Goal: Use online tool/utility: Utilize a website feature to perform a specific function

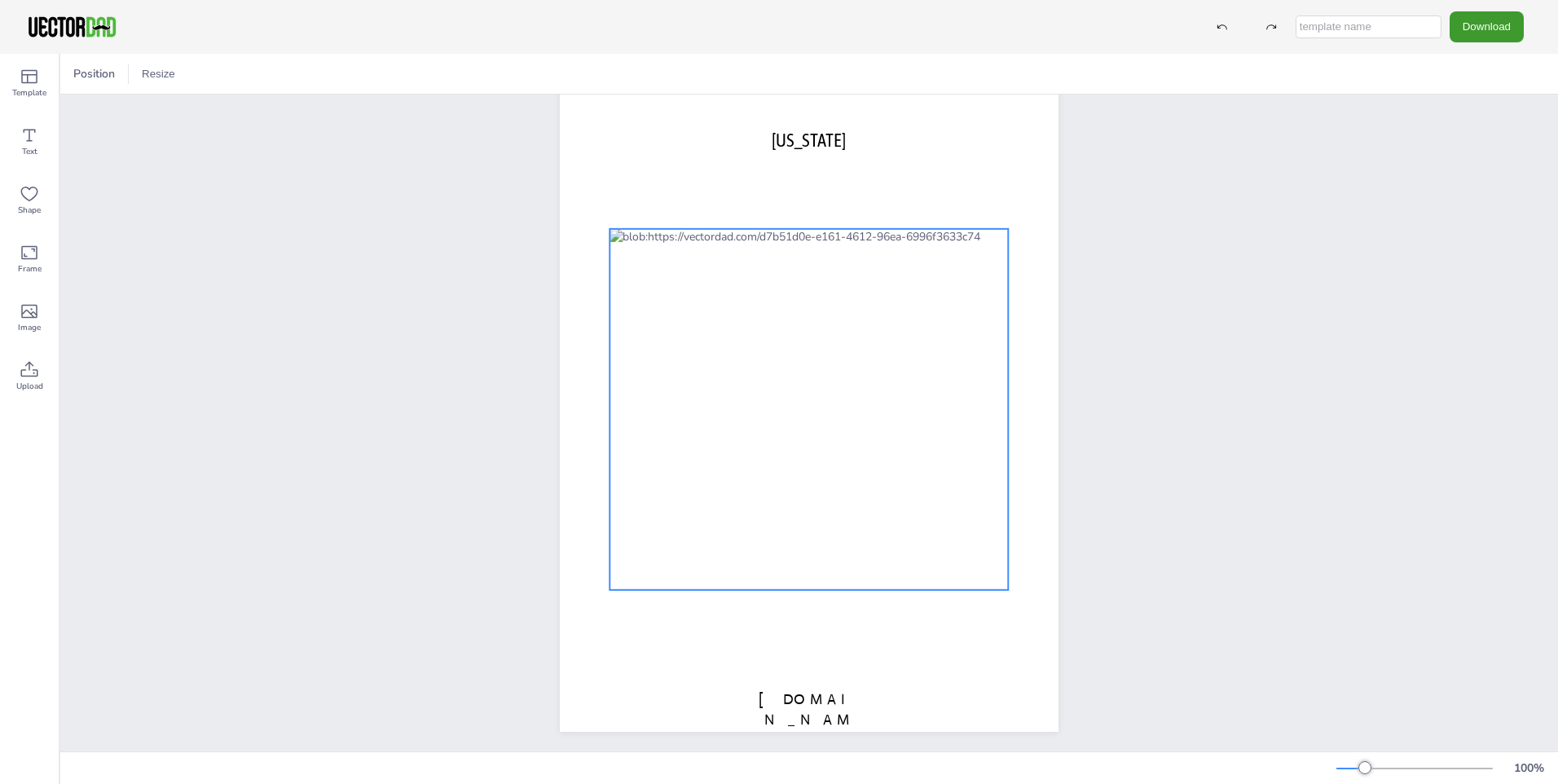
scroll to position [49, 0]
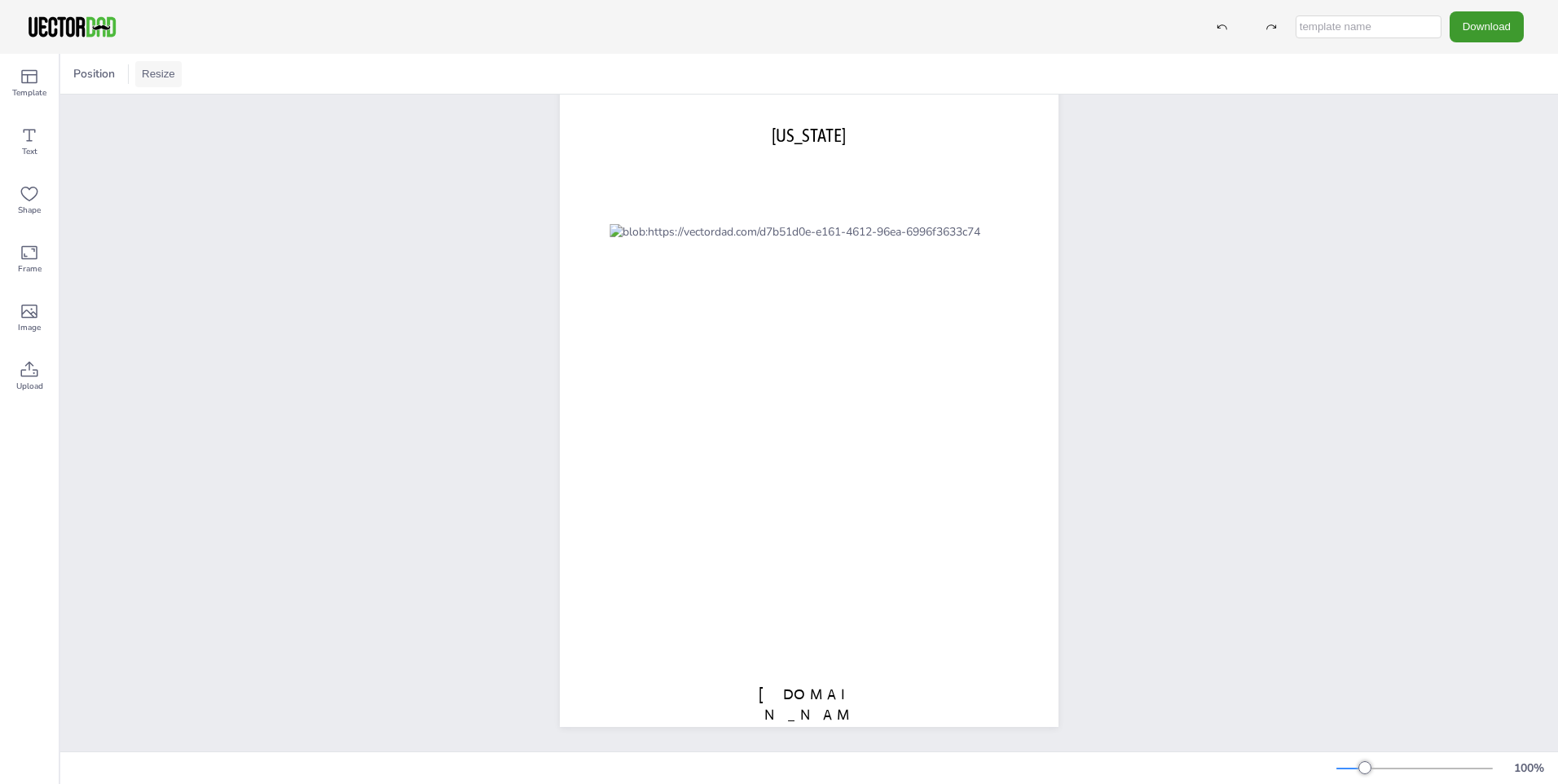
click at [166, 76] on button "Resize" at bounding box center [158, 74] width 46 height 26
click at [183, 104] on li "US Letter (8.5in x 11in)" at bounding box center [203, 107] width 137 height 31
click at [167, 78] on button "Resize" at bounding box center [158, 74] width 46 height 26
click at [167, 81] on li "A4 (8.25in x 11.75in)" at bounding box center [203, 75] width 137 height 31
click at [168, 77] on button "Resize" at bounding box center [158, 74] width 46 height 26
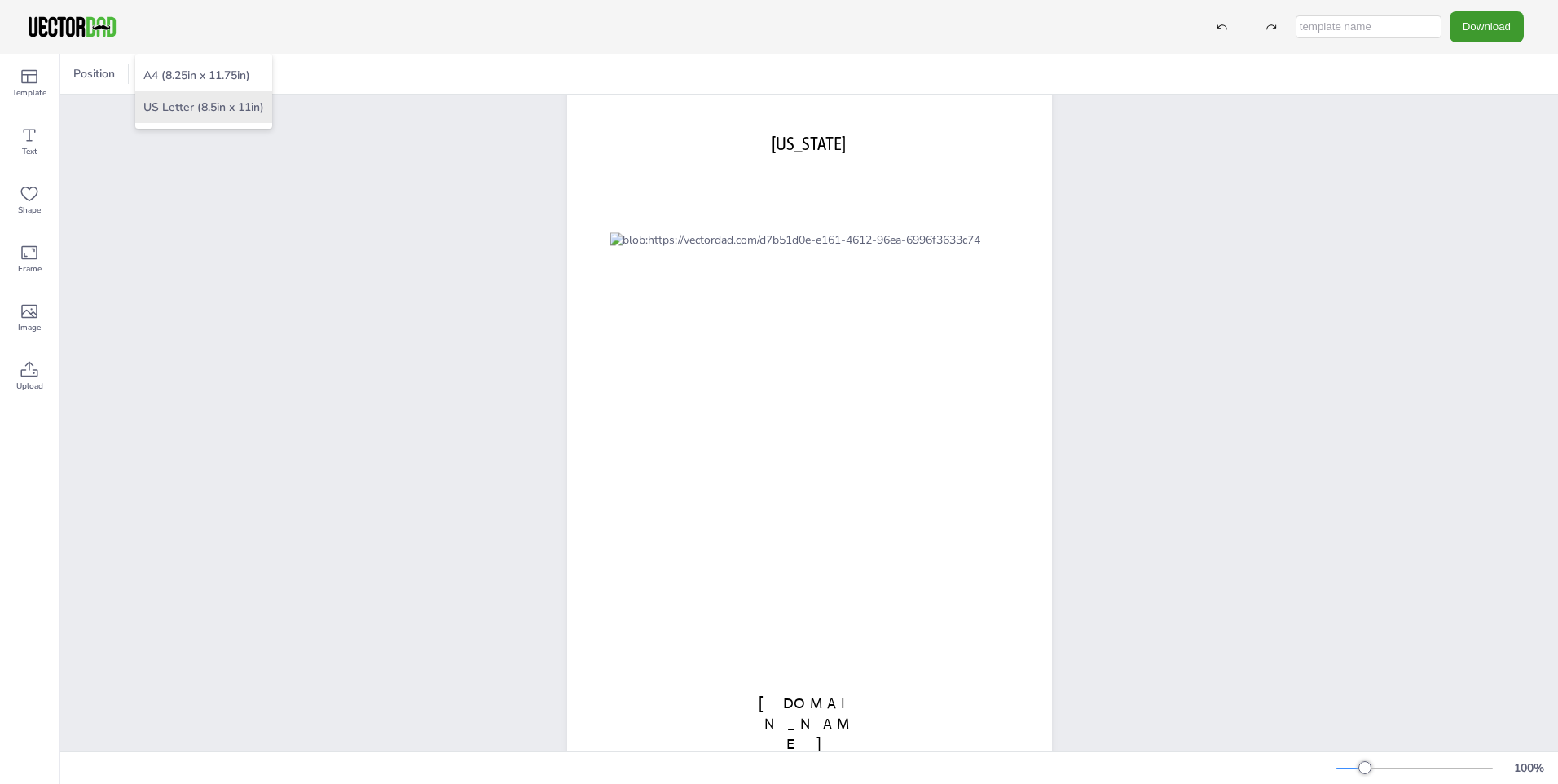
click at [167, 102] on li "US Letter (8.5in x 11in)" at bounding box center [203, 107] width 137 height 31
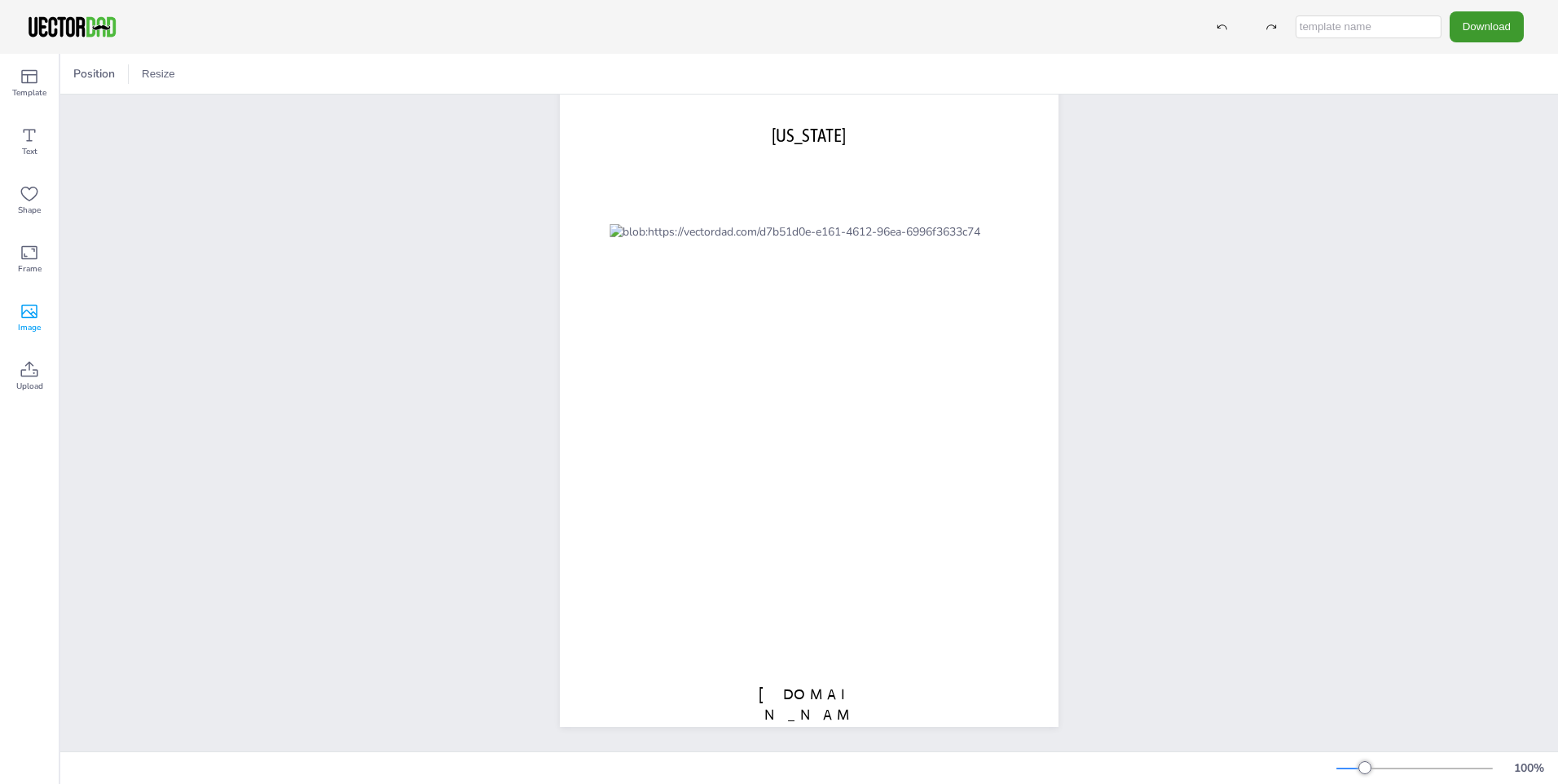
click at [38, 323] on span "Image" at bounding box center [30, 327] width 23 height 13
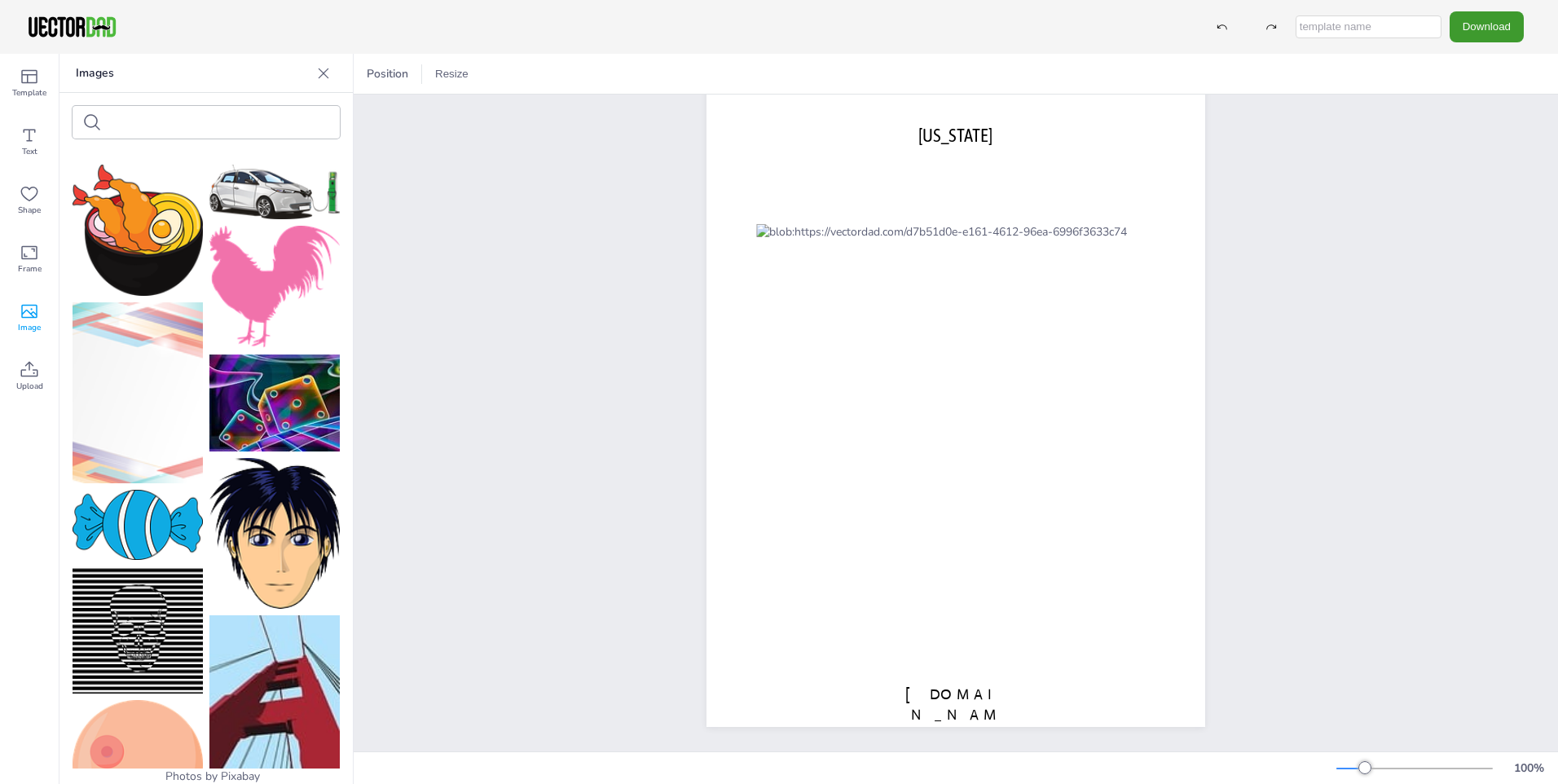
click at [329, 72] on icon at bounding box center [324, 73] width 17 height 17
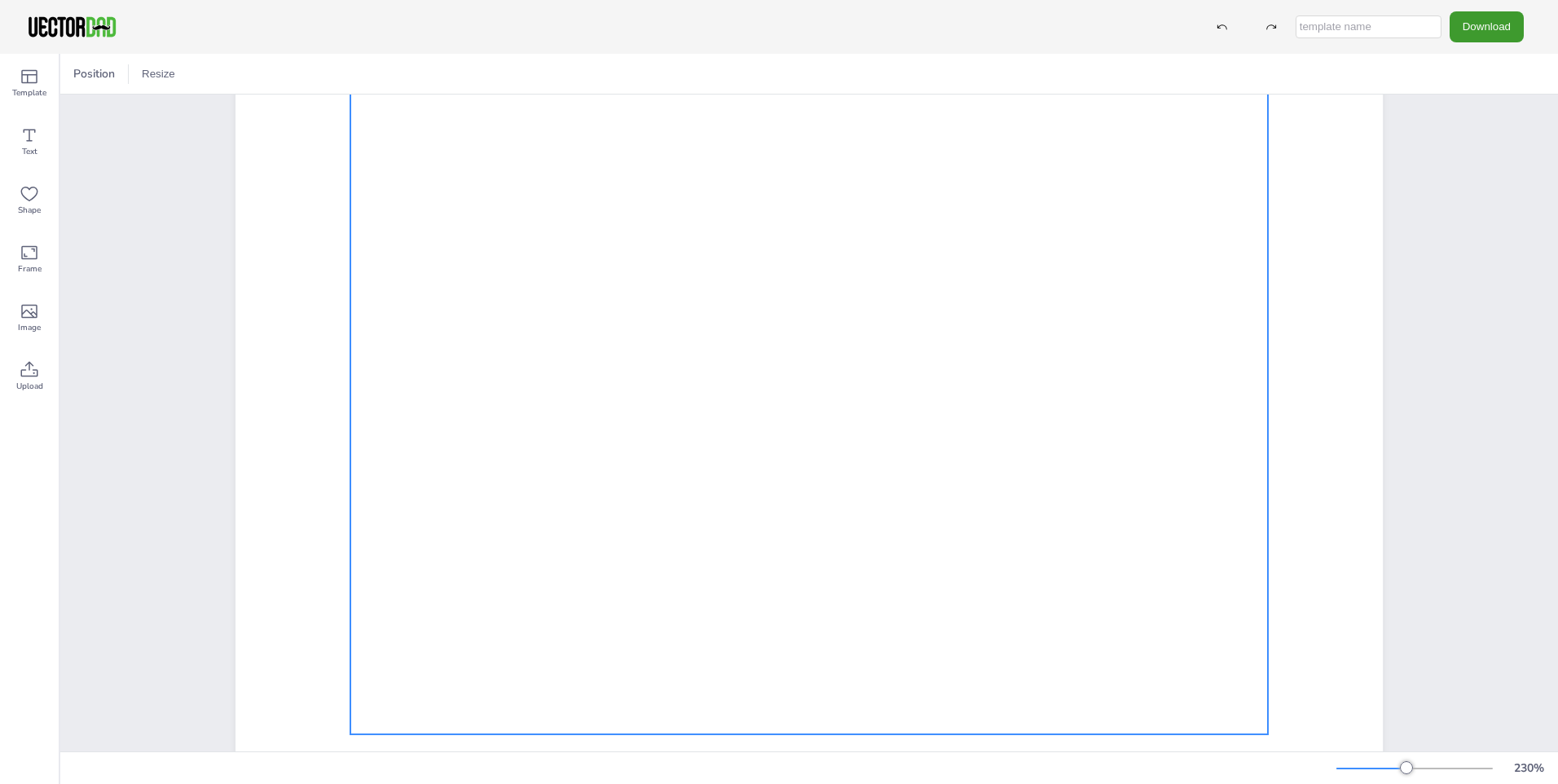
scroll to position [570, 0]
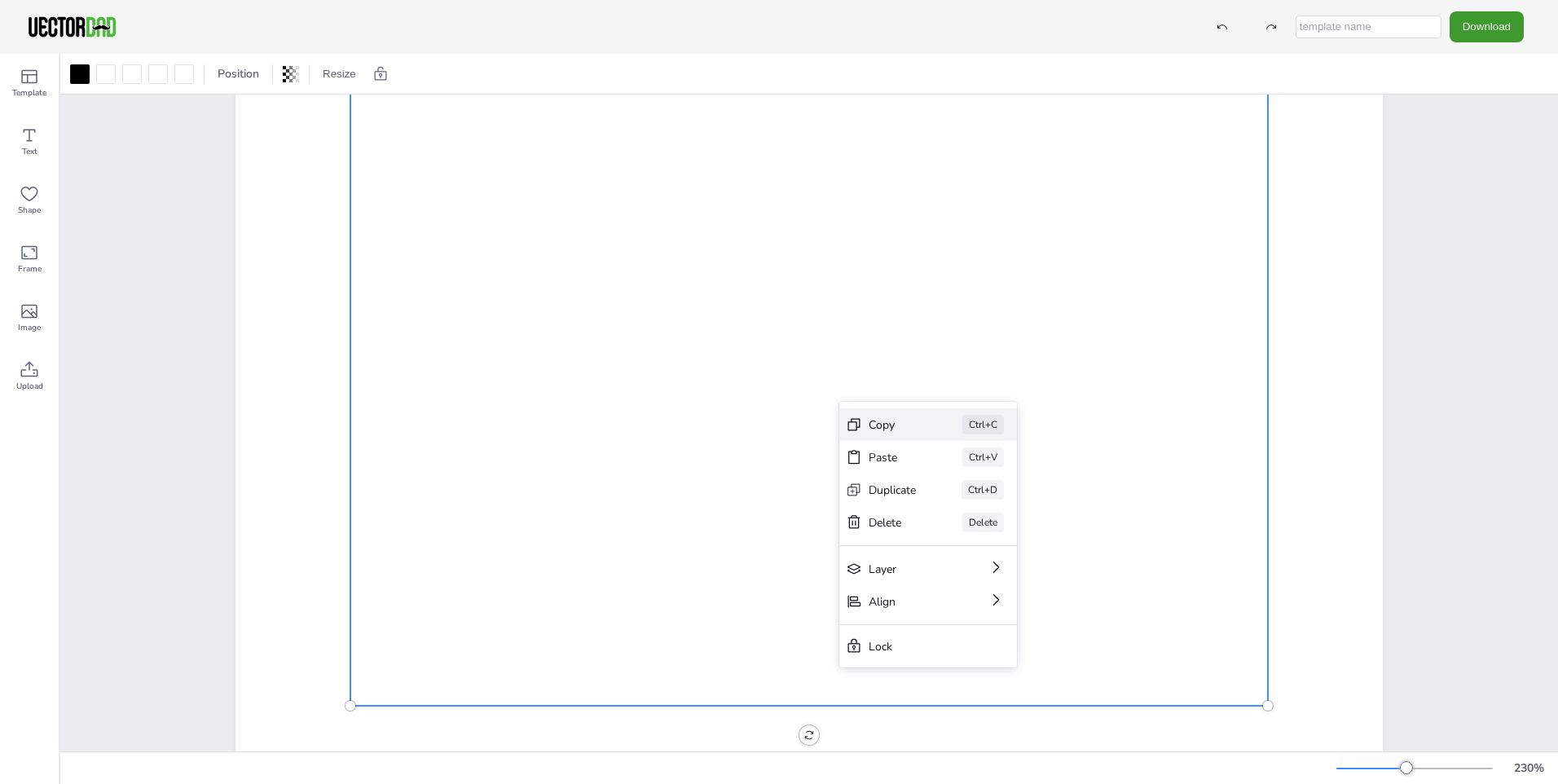
click at [874, 426] on div "Copy" at bounding box center [892, 425] width 48 height 16
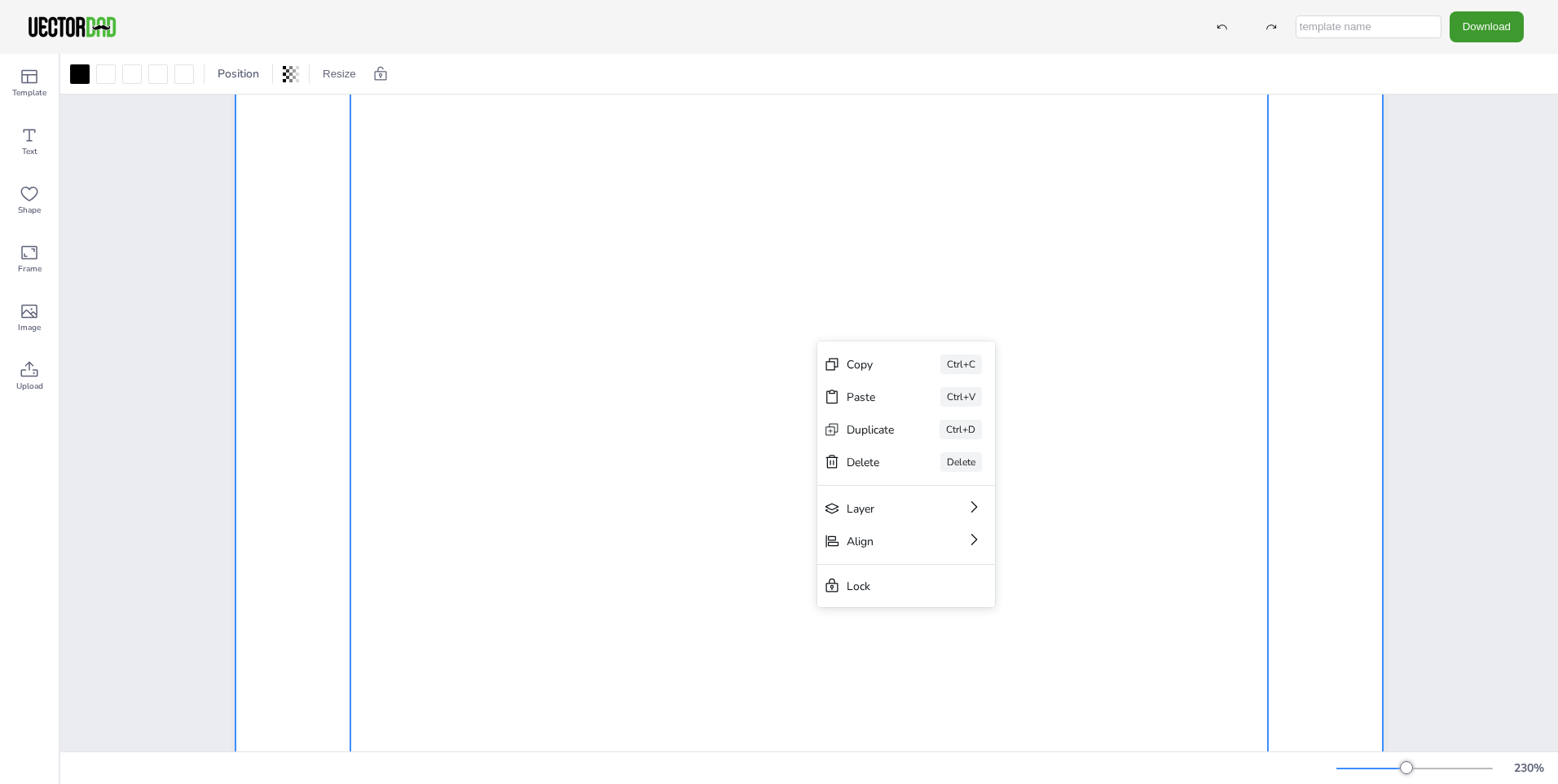
scroll to position [407, 0]
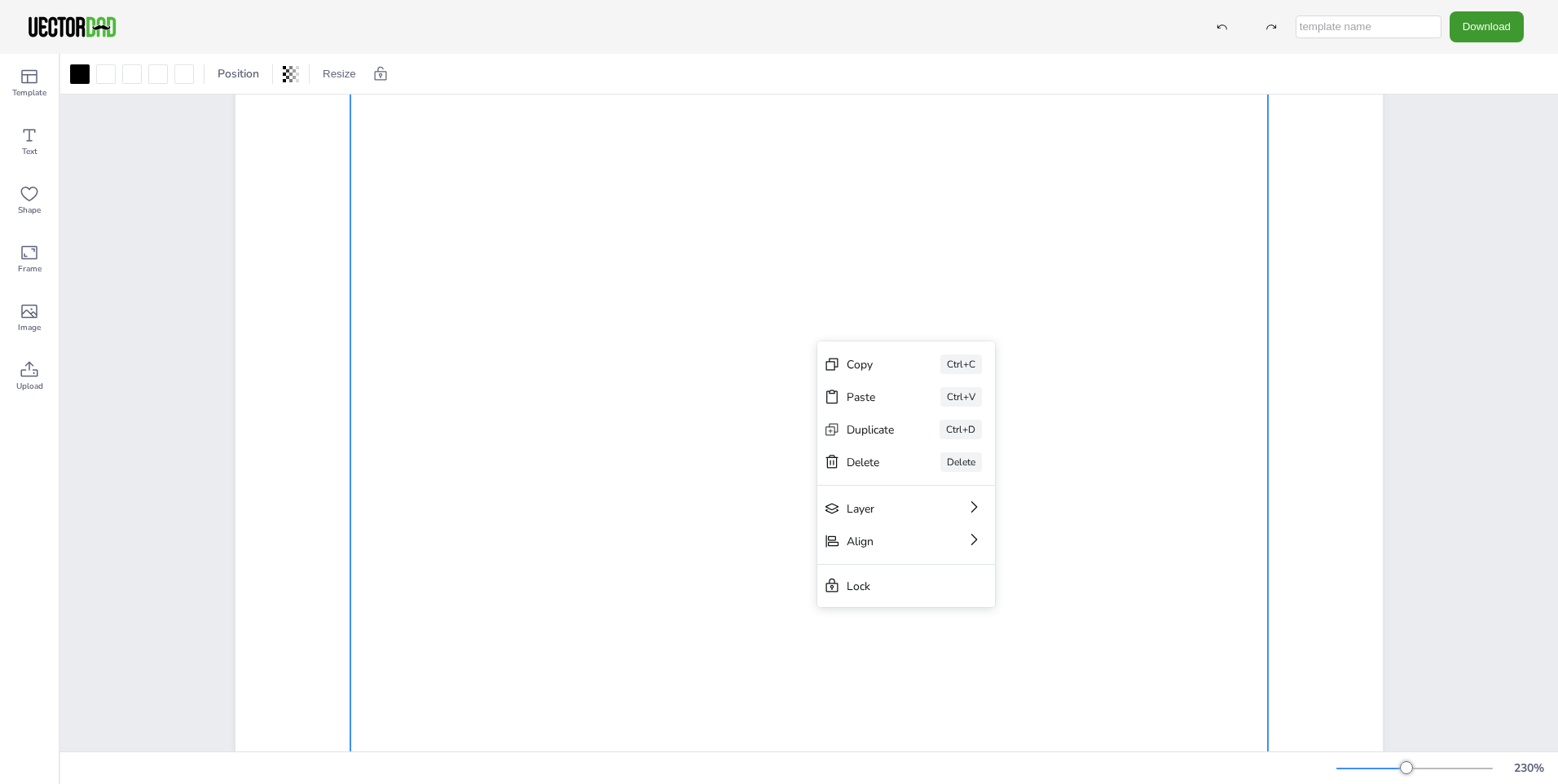
click at [1414, 290] on div "[DOMAIN_NAME] [US_STATE]" at bounding box center [810, 453] width 1288 height 1531
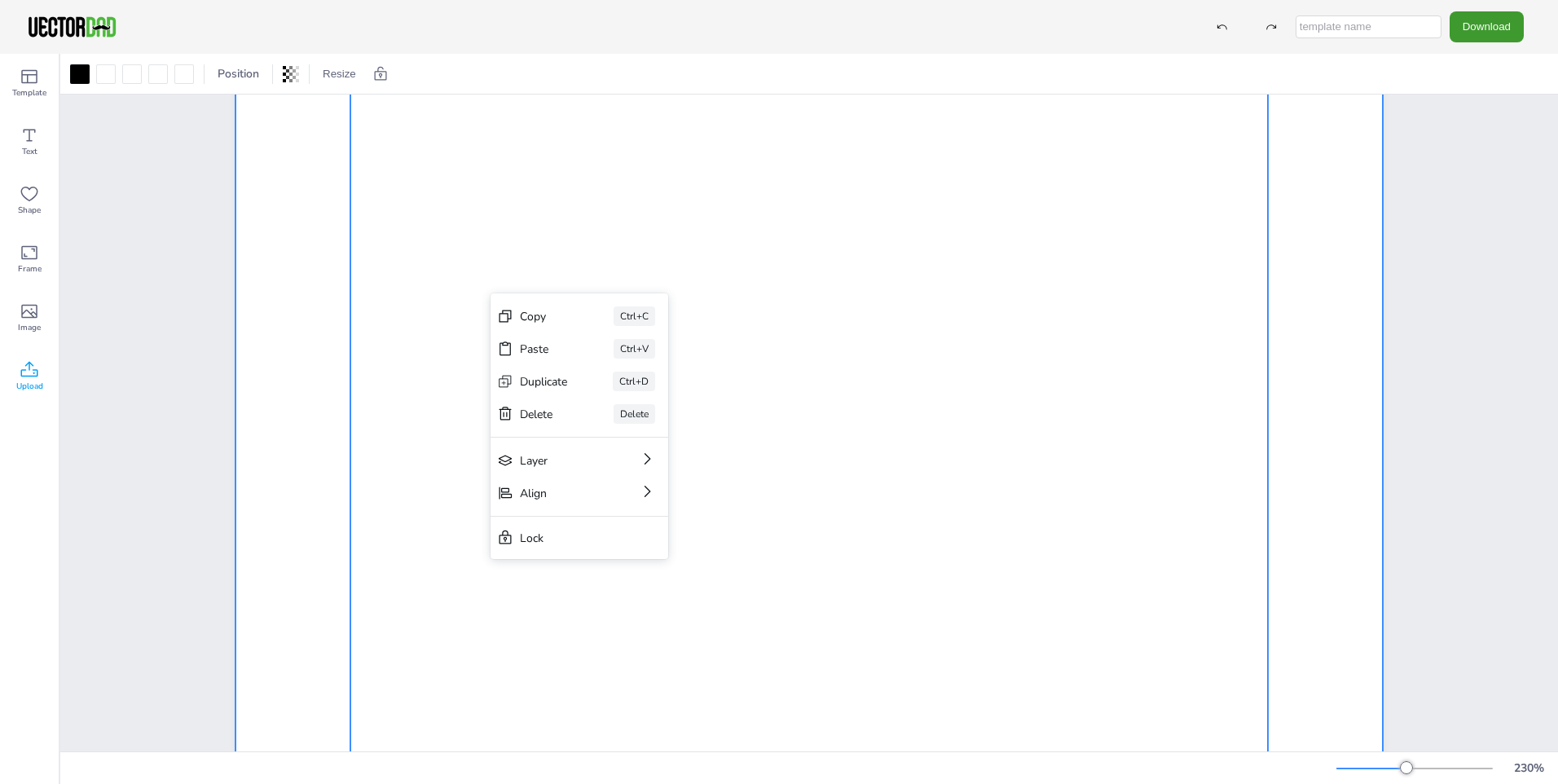
click at [500, 293] on div at bounding box center [810, 453] width 918 height 831
click at [192, 349] on div "[DOMAIN_NAME] [US_STATE]" at bounding box center [810, 453] width 1288 height 1531
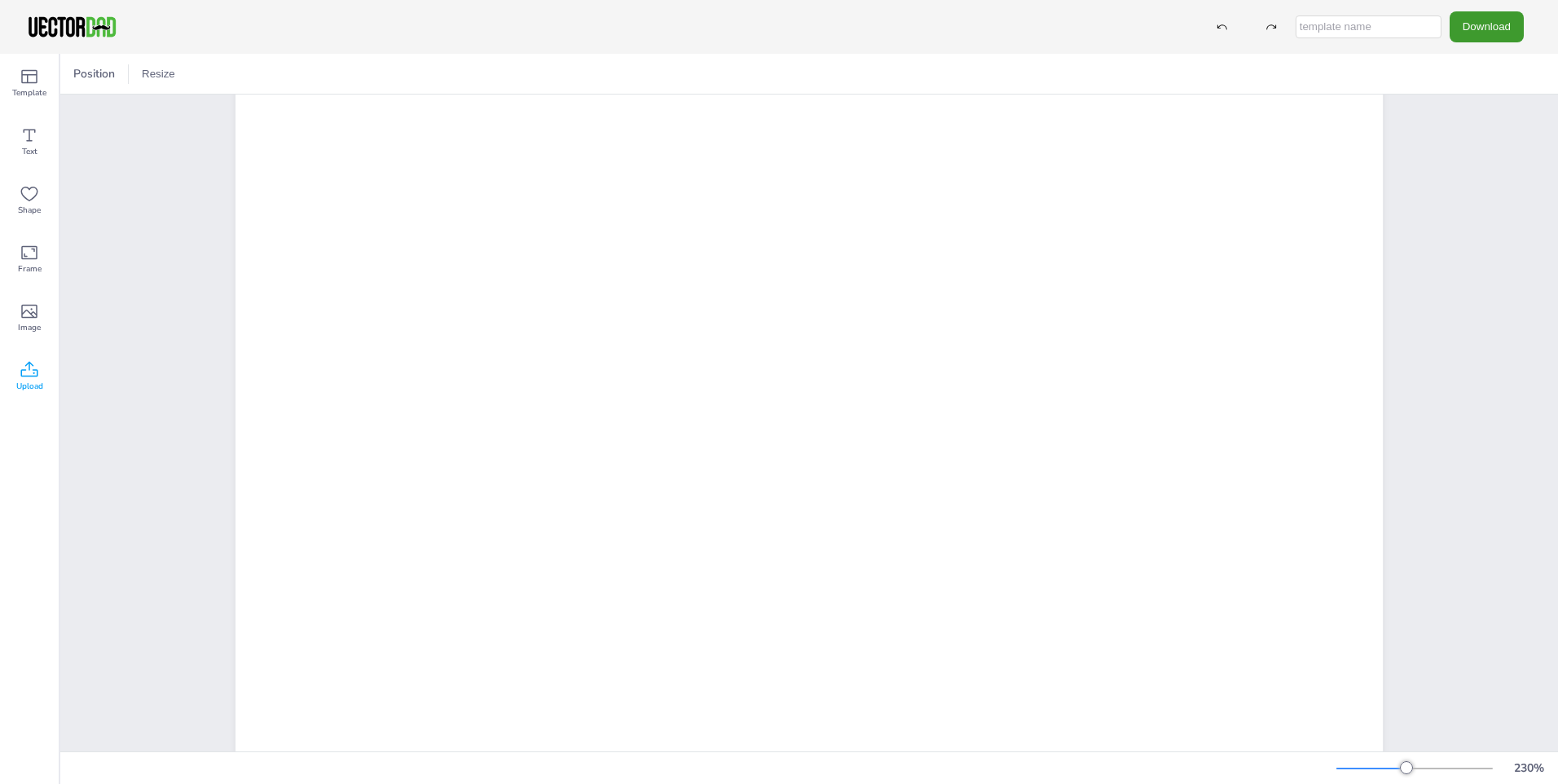
click at [26, 375] on icon at bounding box center [29, 370] width 19 height 19
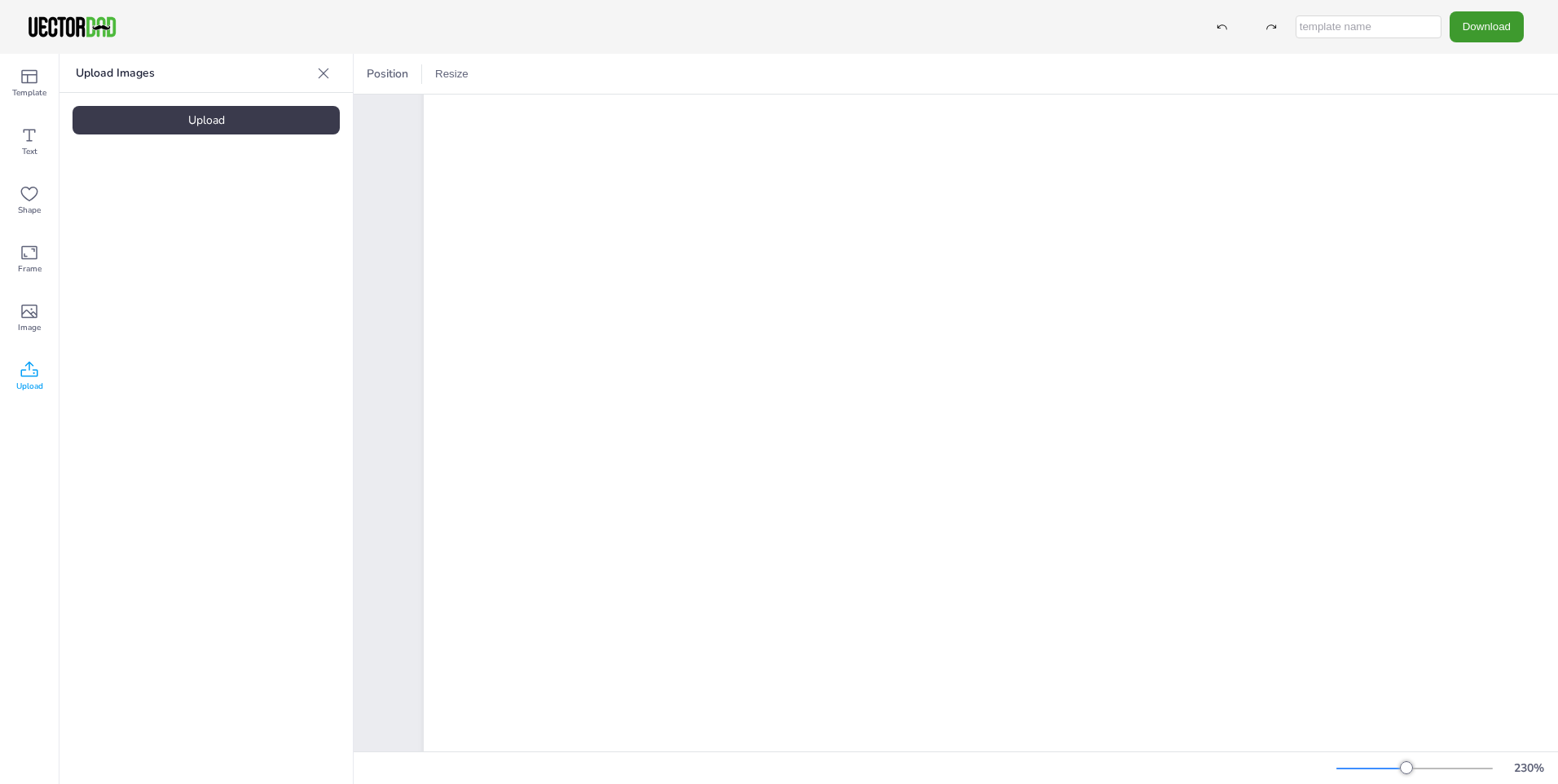
click at [31, 369] on icon at bounding box center [29, 370] width 19 height 19
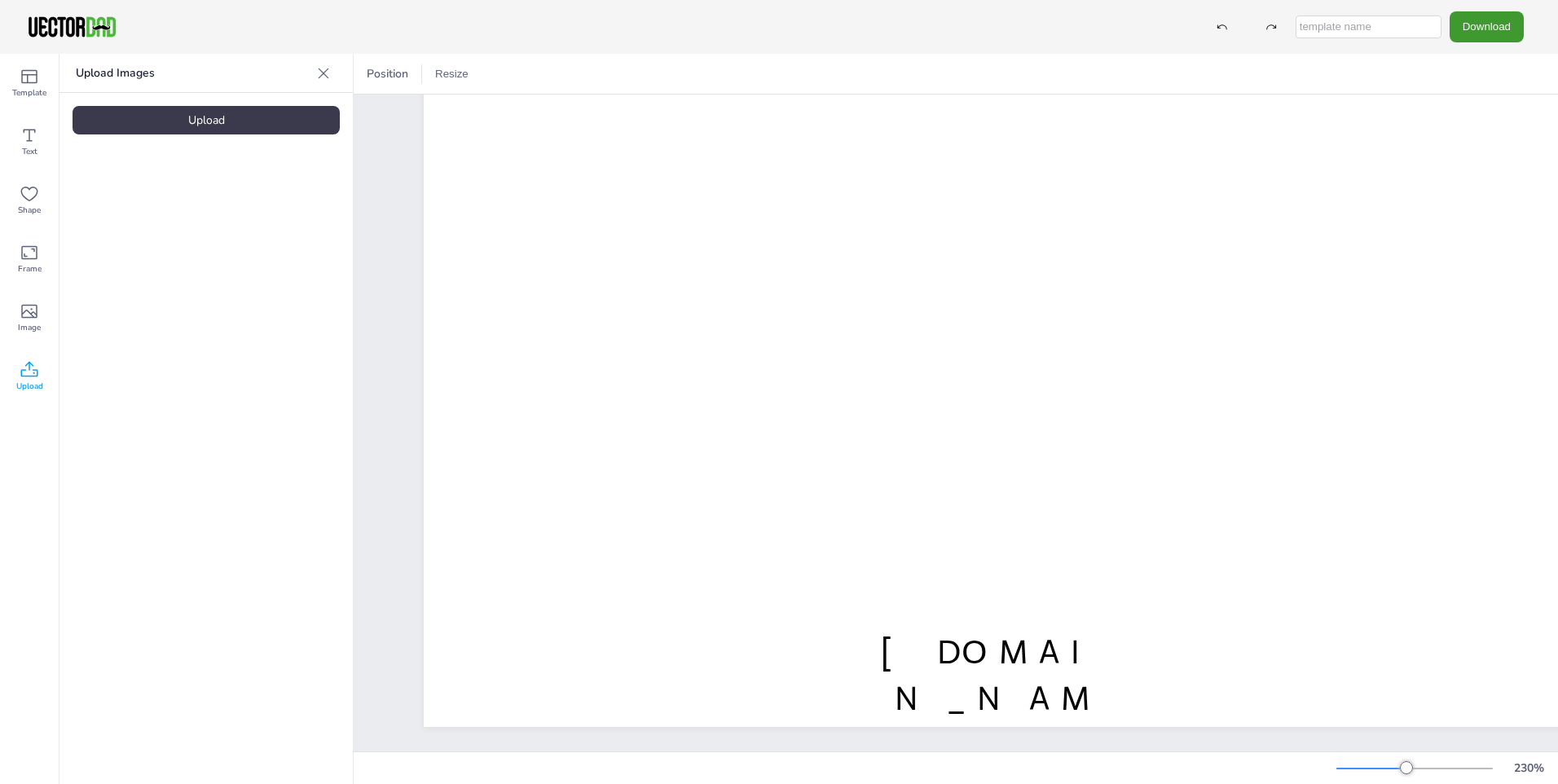
click at [196, 121] on div "Upload" at bounding box center [206, 119] width 267 height 29
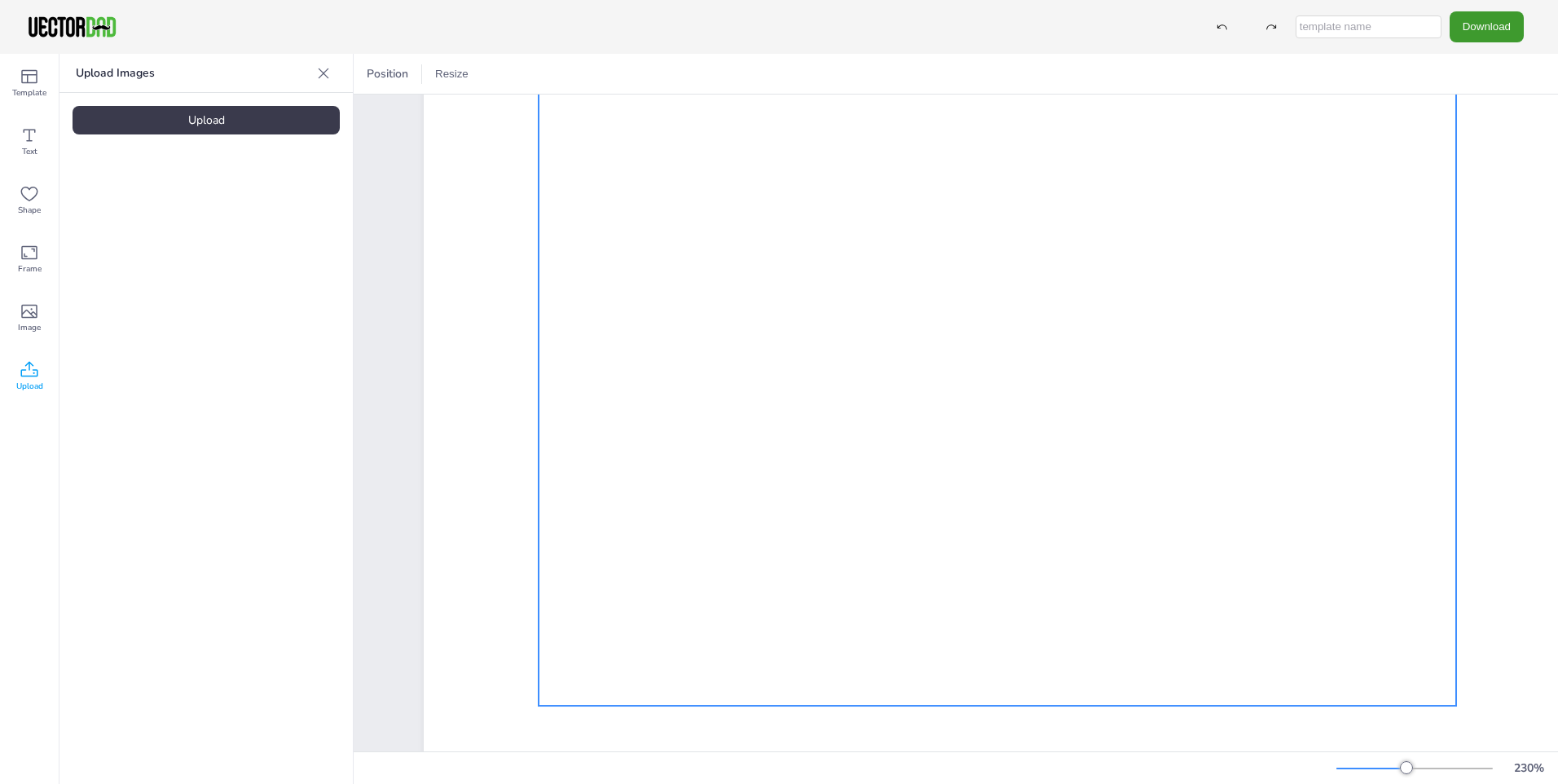
scroll to position [0, 0]
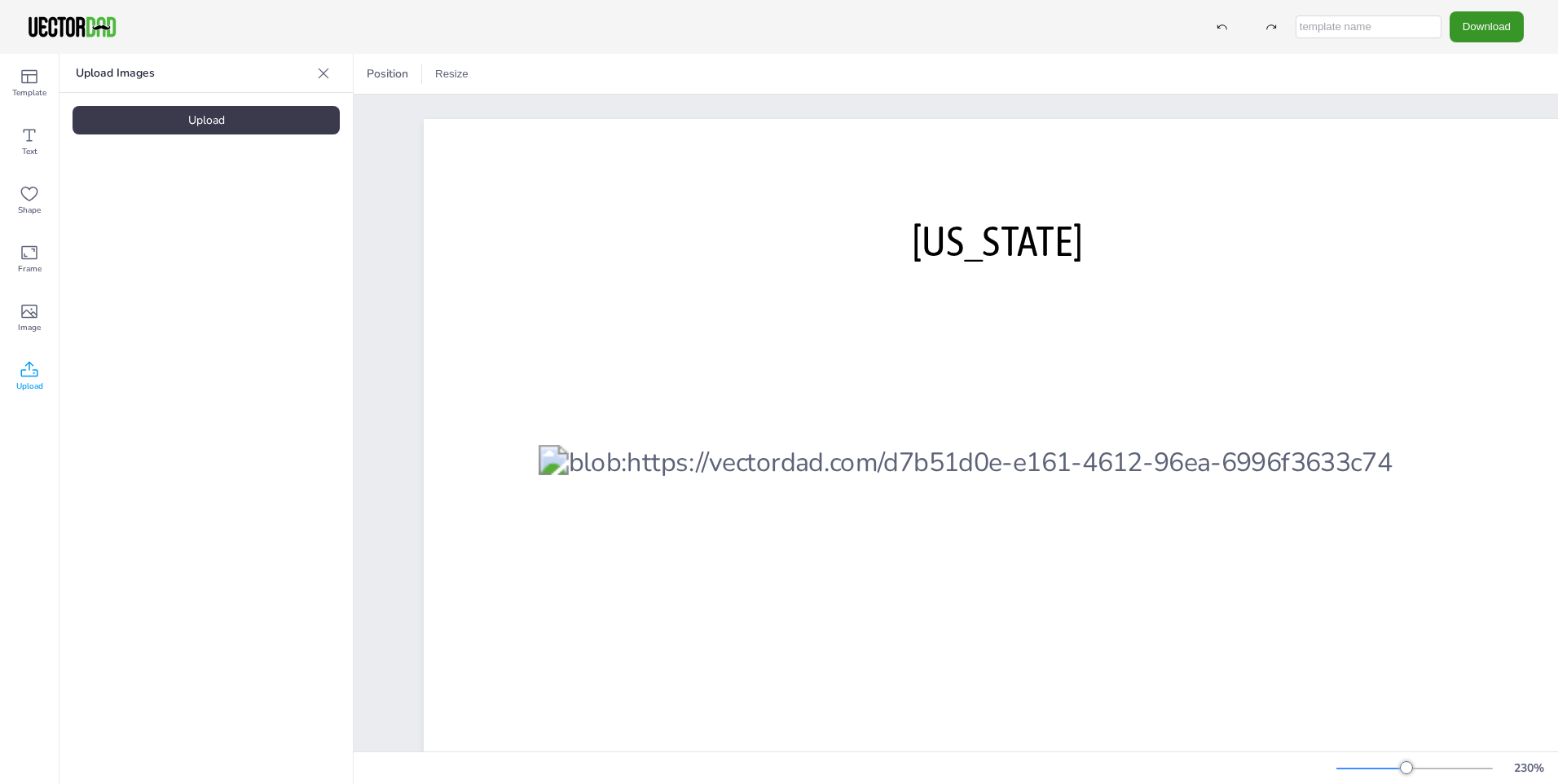
click at [1480, 27] on button "Download" at bounding box center [1486, 26] width 74 height 31
click at [1475, 197] on li "PDF" at bounding box center [1491, 199] width 133 height 33
